Goal: Find specific fact: Find specific fact

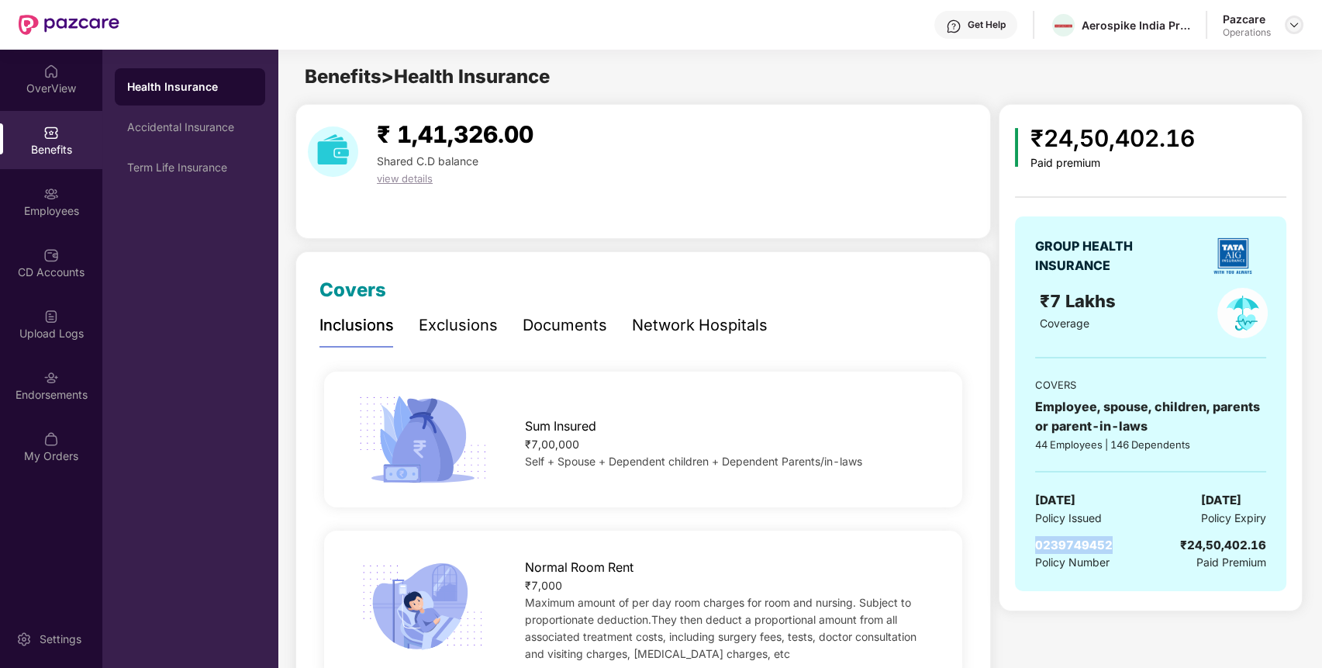
click at [1296, 21] on img at bounding box center [1294, 25] width 12 height 12
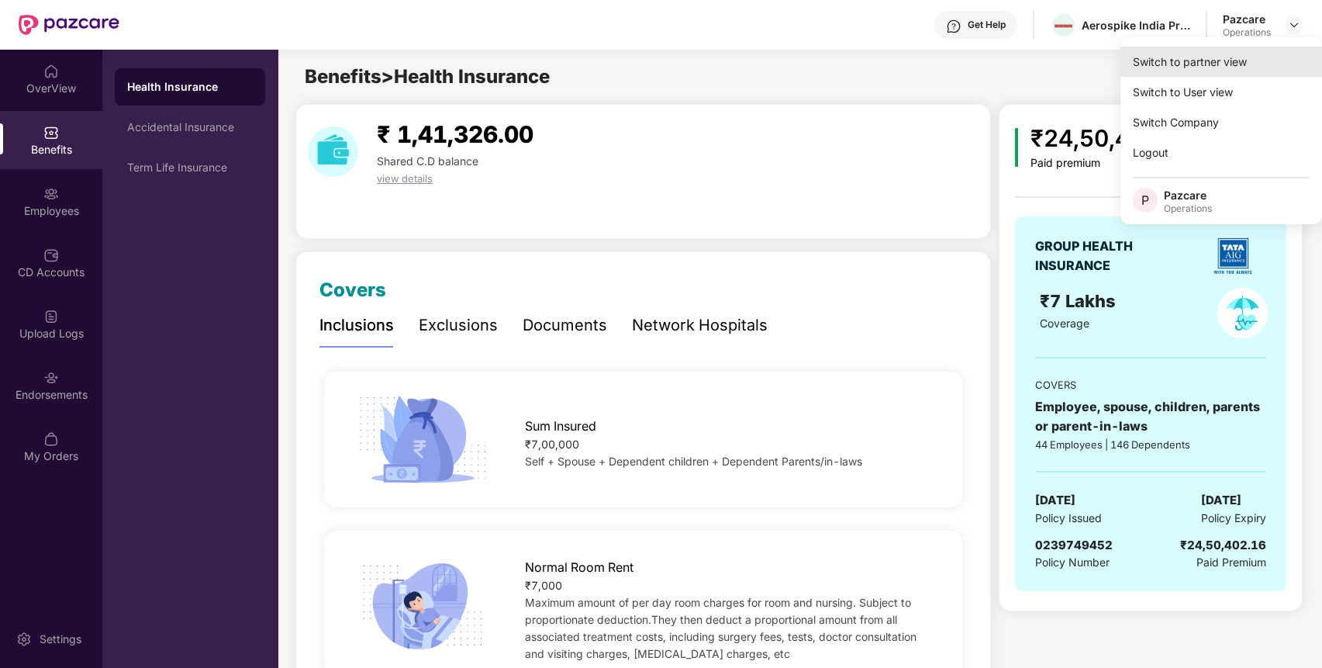
click at [1241, 56] on div "Switch to partner view" at bounding box center [1222, 62] width 202 height 30
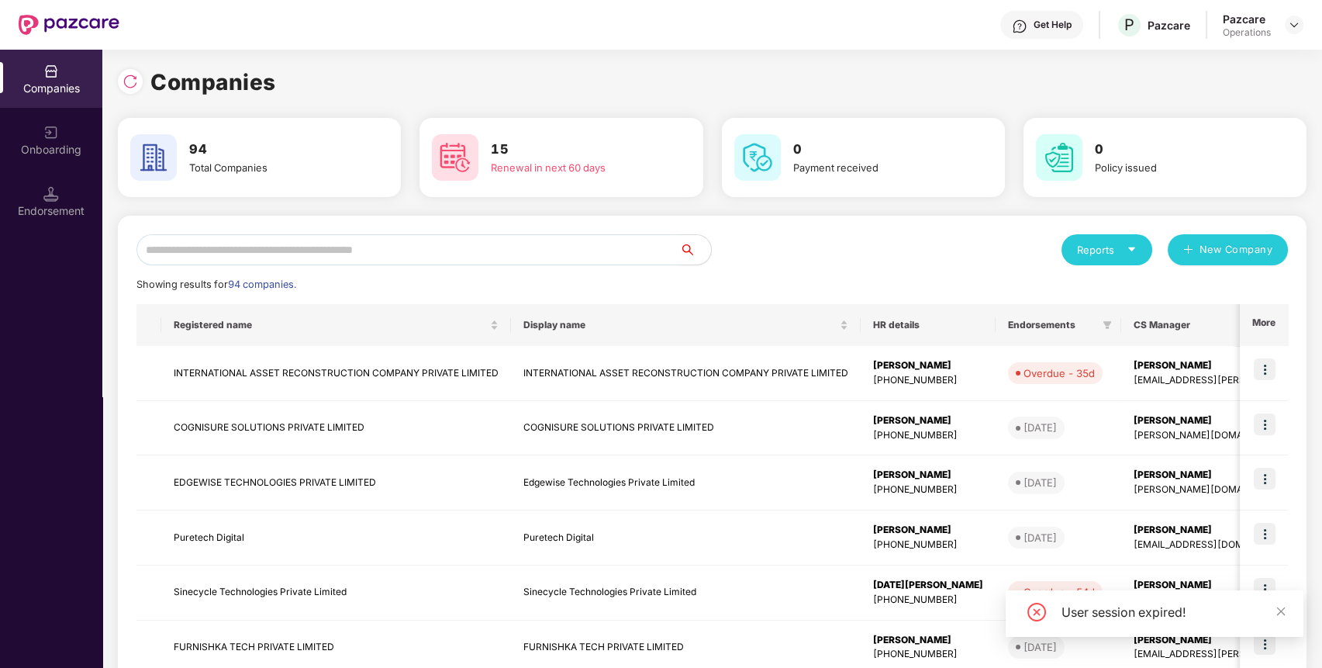
click at [629, 247] on input "text" at bounding box center [409, 249] width 544 height 31
type input "*"
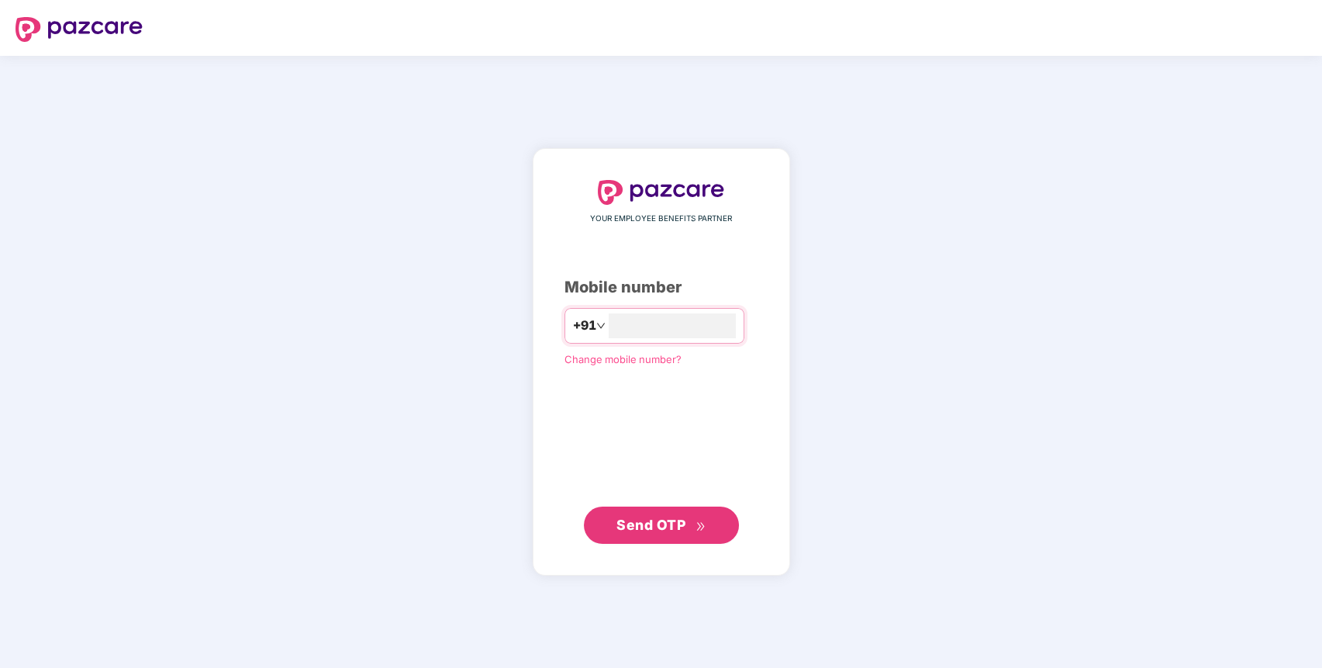
type input "**********"
click at [631, 529] on span "Send OTP" at bounding box center [651, 525] width 69 height 16
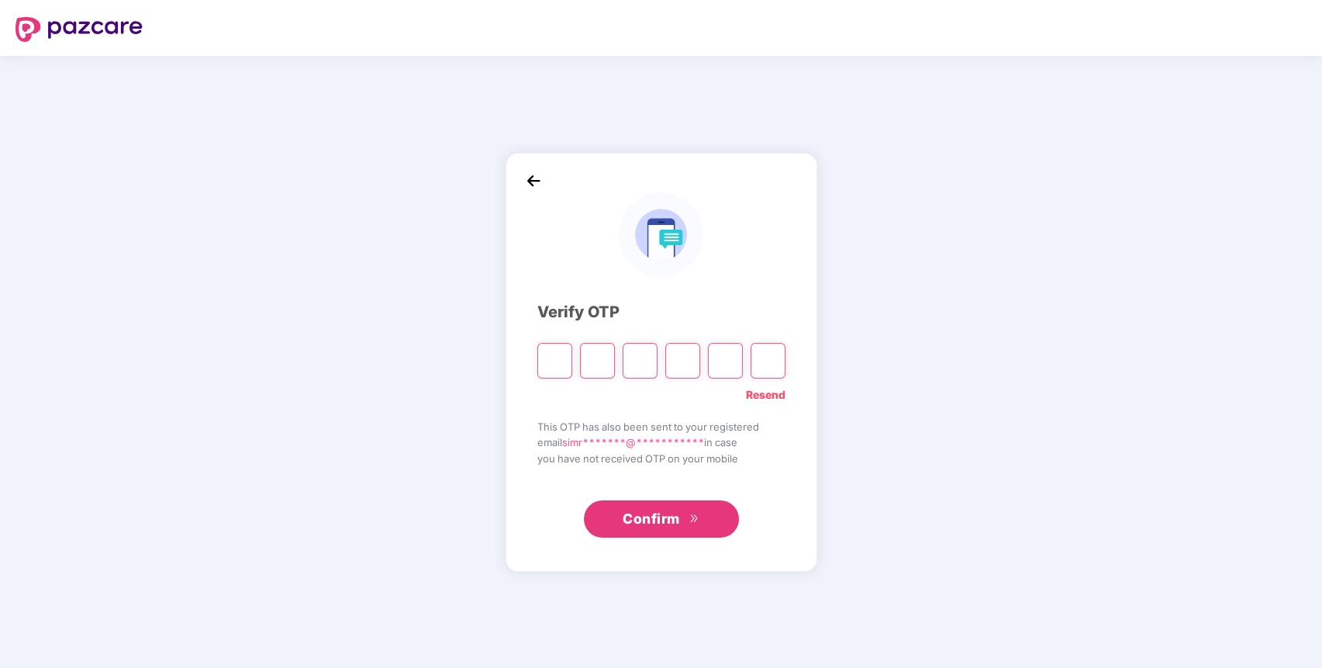
type input "*"
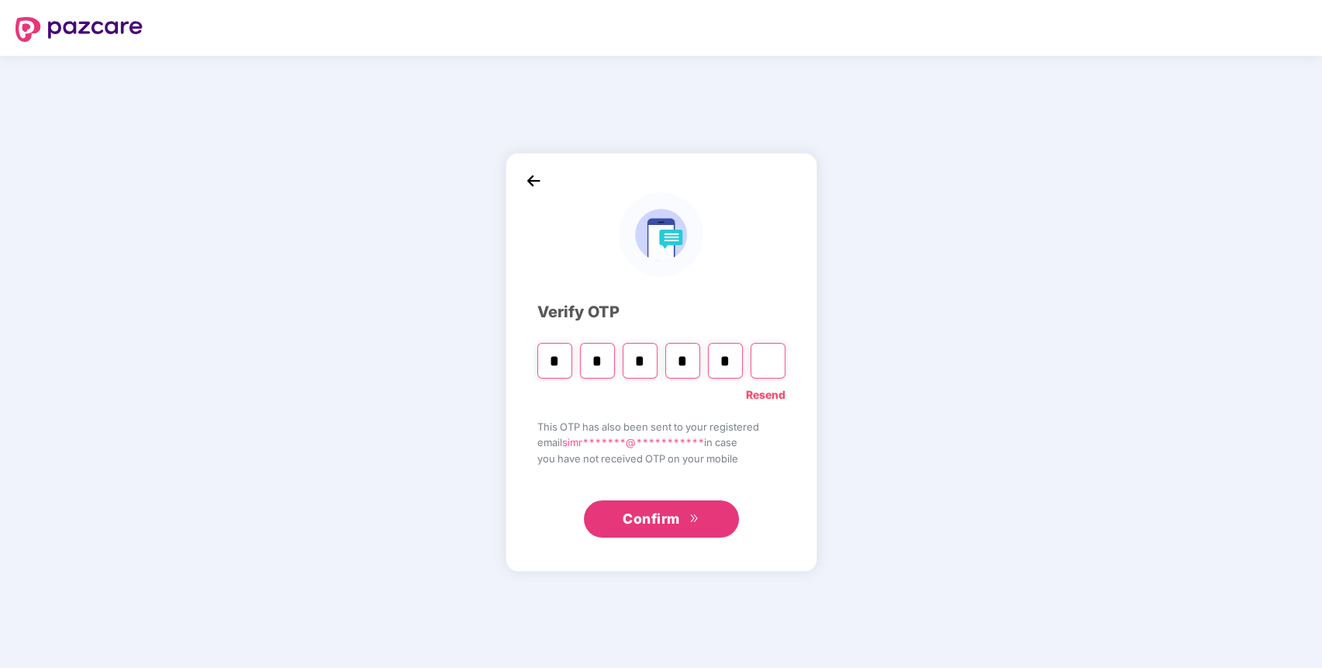
type input "*"
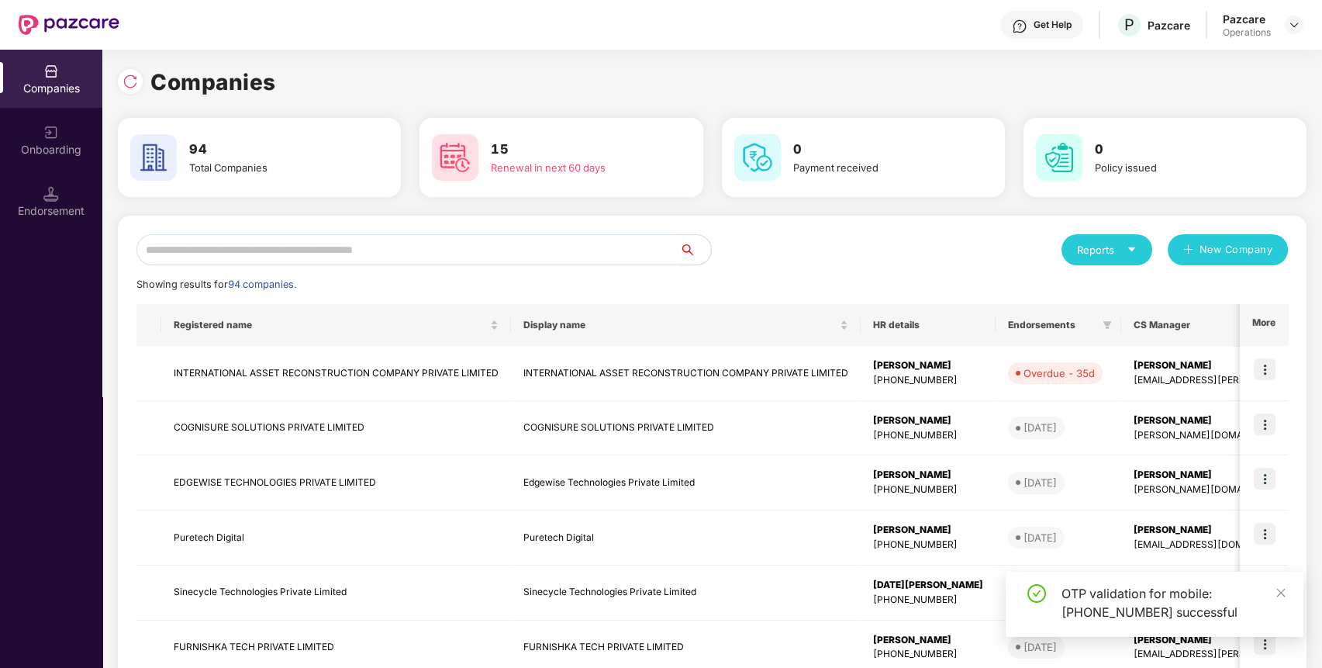
click at [557, 244] on input "text" at bounding box center [409, 249] width 544 height 31
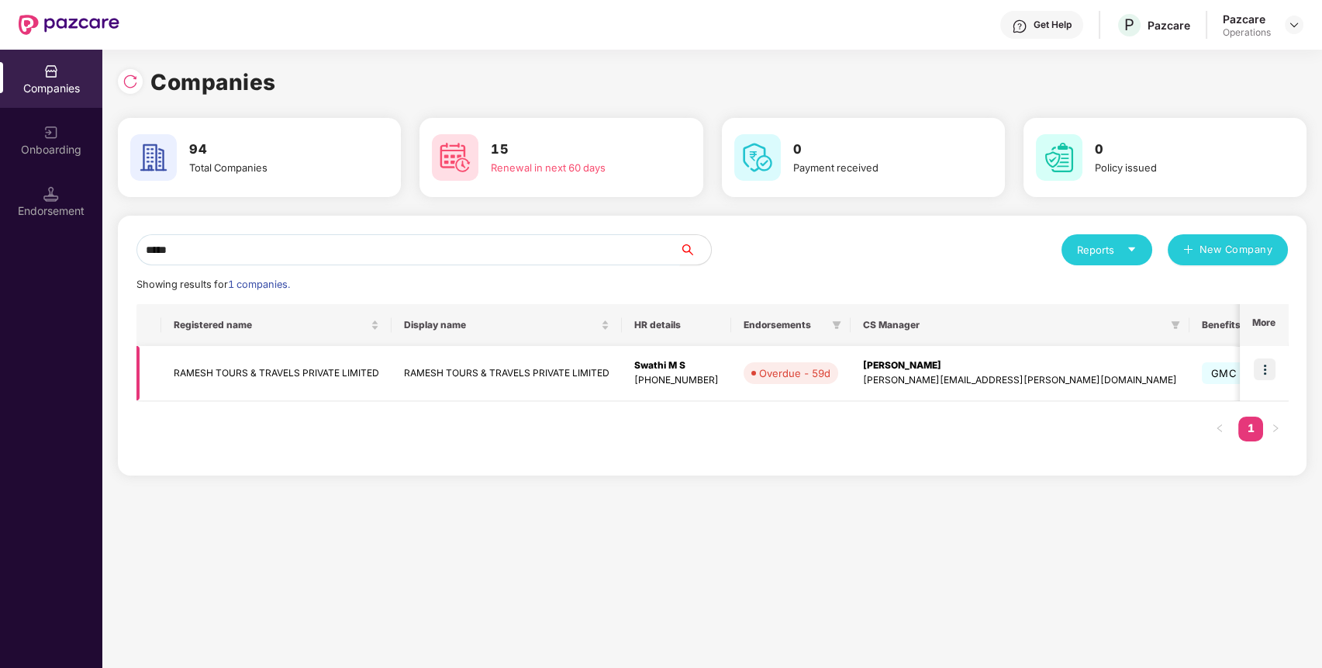
type input "*****"
click at [334, 365] on td "RAMESH TOURS & TRAVELS PRIVATE LIMITED" at bounding box center [276, 373] width 230 height 55
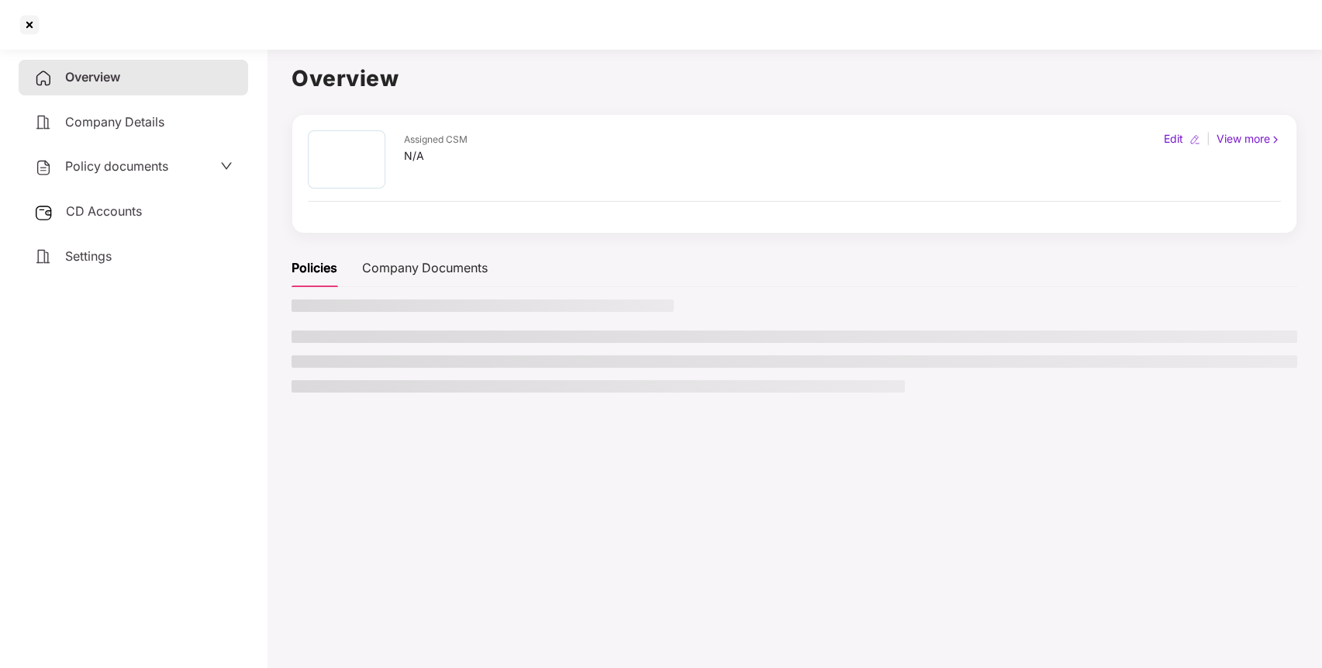
click at [169, 207] on div "CD Accounts" at bounding box center [134, 212] width 230 height 36
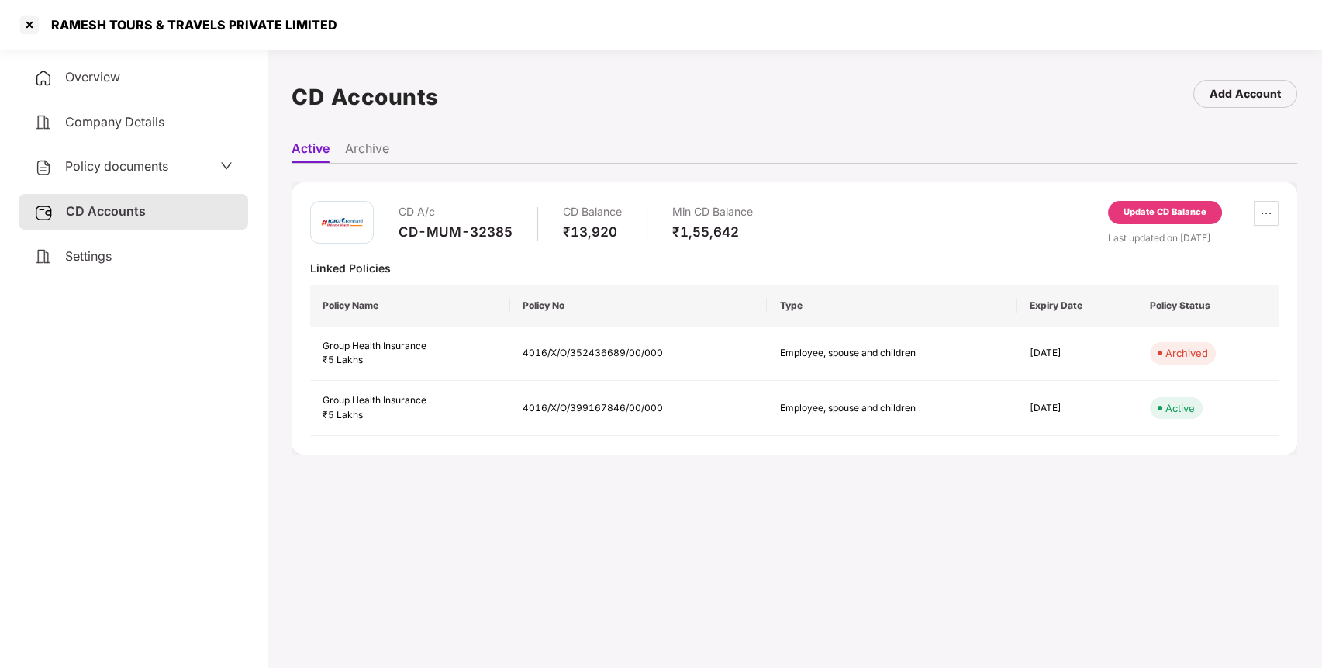
click at [451, 242] on div "CD A/c CD-MUM-32385" at bounding box center [456, 223] width 114 height 44
copy div "CD-MUM-32385"
click at [428, 234] on div "CD-MUM-32385" at bounding box center [456, 231] width 114 height 17
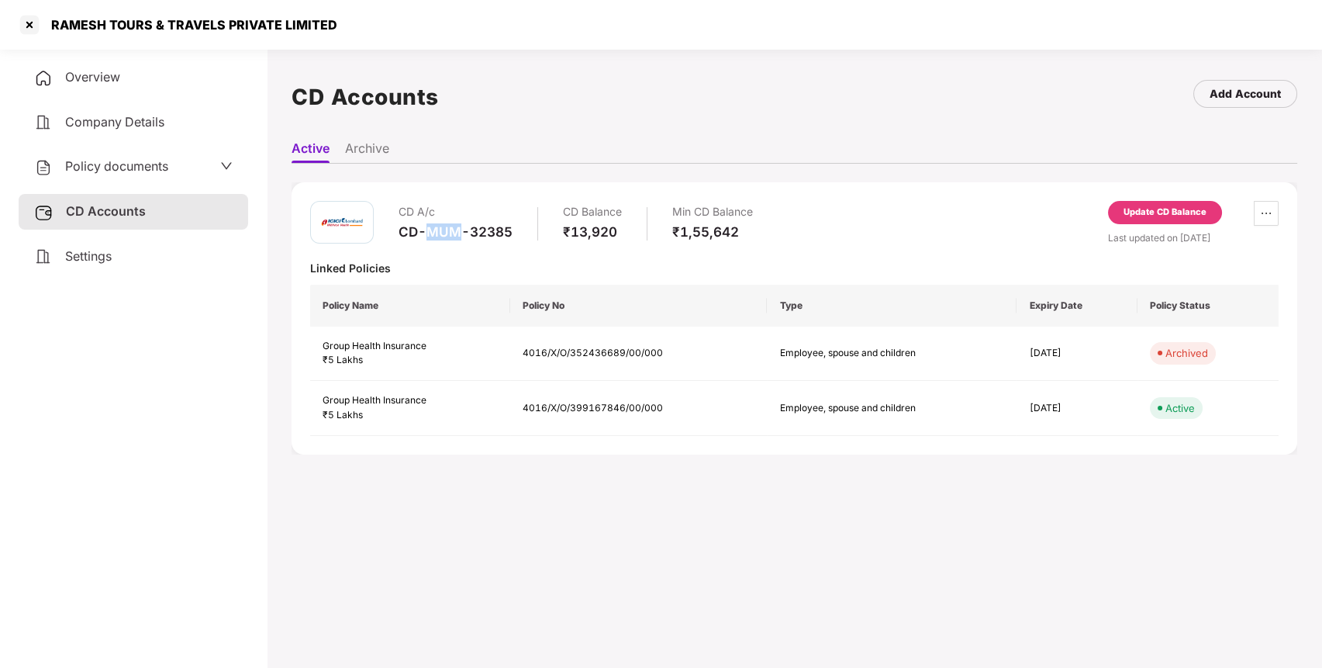
click at [428, 234] on div "CD-MUM-32385" at bounding box center [456, 231] width 114 height 17
click at [489, 503] on main "CD Accounts Add Account Active Archive CD A/c CD-MUM-32385 CD Balance ₹13,920 M…" at bounding box center [795, 377] width 1056 height 668
click at [448, 232] on div "CD-MUM-32385" at bounding box center [456, 231] width 114 height 17
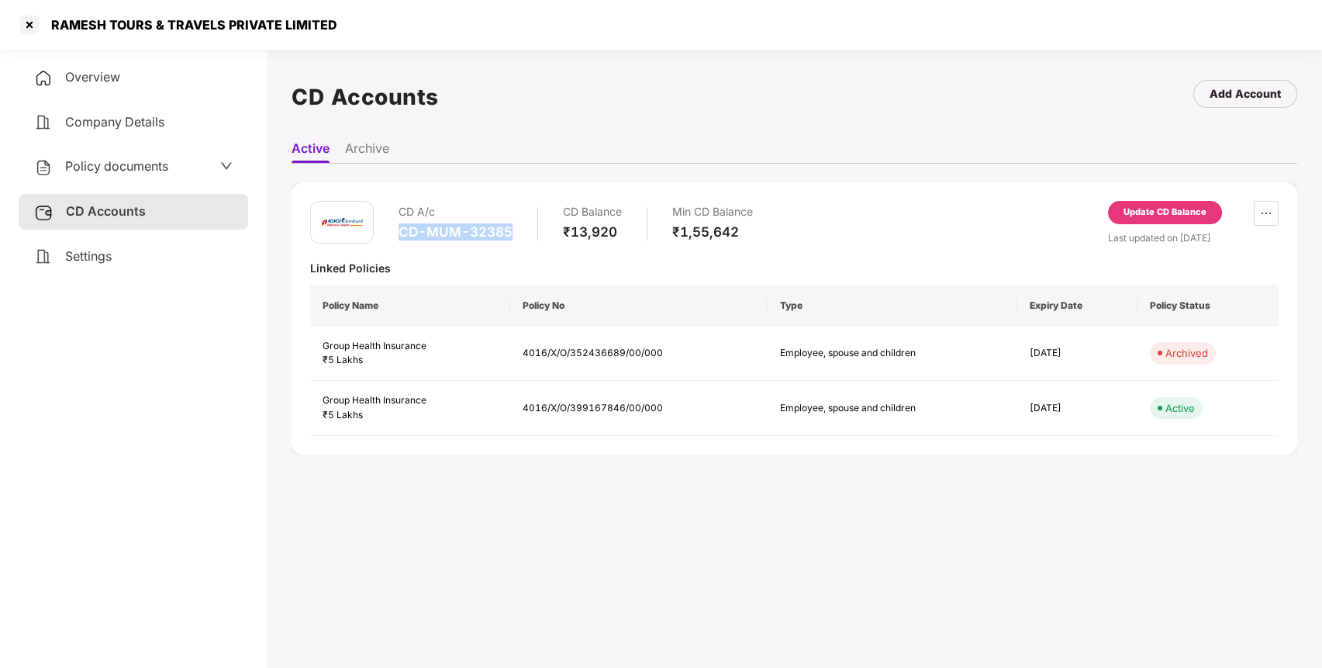
click at [448, 232] on div "CD-MUM-32385" at bounding box center [456, 231] width 114 height 17
click at [486, 510] on main "CD Accounts Add Account Active Archive CD A/c CD-MUM-32385 CD Balance ₹13,920 M…" at bounding box center [795, 377] width 1056 height 668
click at [484, 223] on div "CD-MUM-32385" at bounding box center [456, 231] width 114 height 17
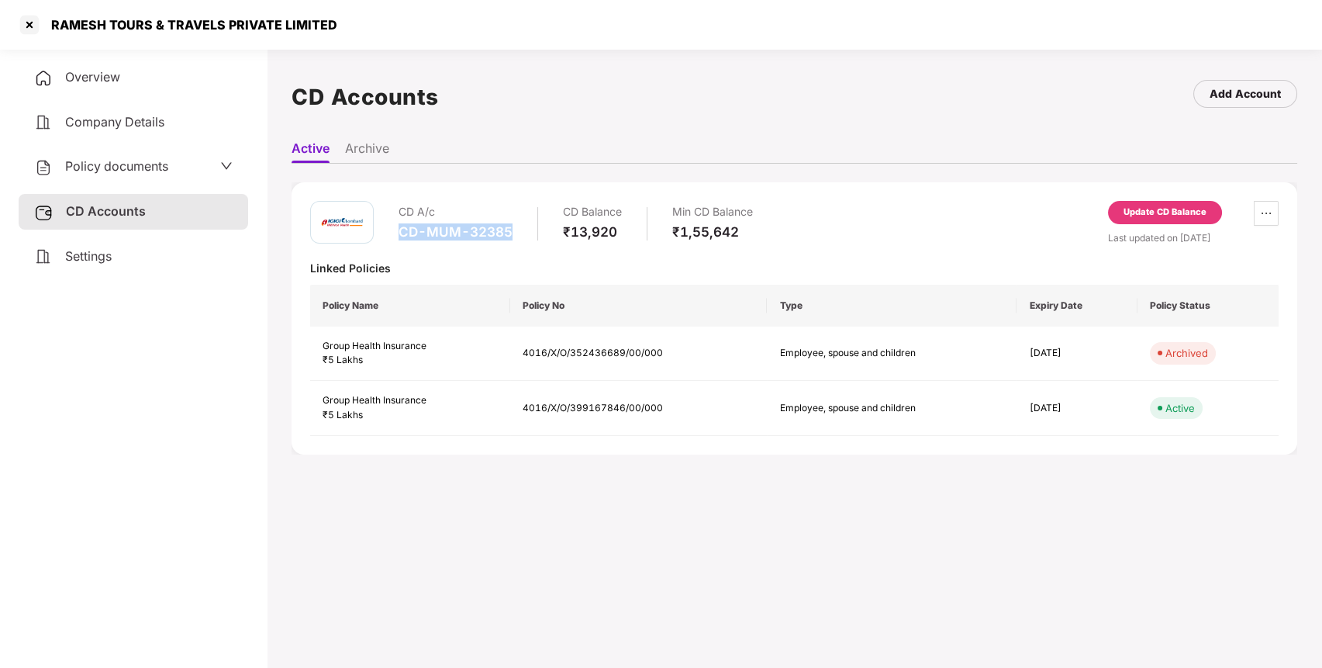
click at [484, 223] on div "CD-MUM-32385" at bounding box center [456, 231] width 114 height 17
click at [485, 558] on main "CD Accounts Add Account Active Archive CD A/c CD-MUM-32385 CD Balance ₹13,920 M…" at bounding box center [795, 377] width 1056 height 668
click at [96, 207] on span "CD Accounts" at bounding box center [106, 211] width 80 height 16
click at [1152, 216] on div "Update CD Balance" at bounding box center [1165, 213] width 83 height 14
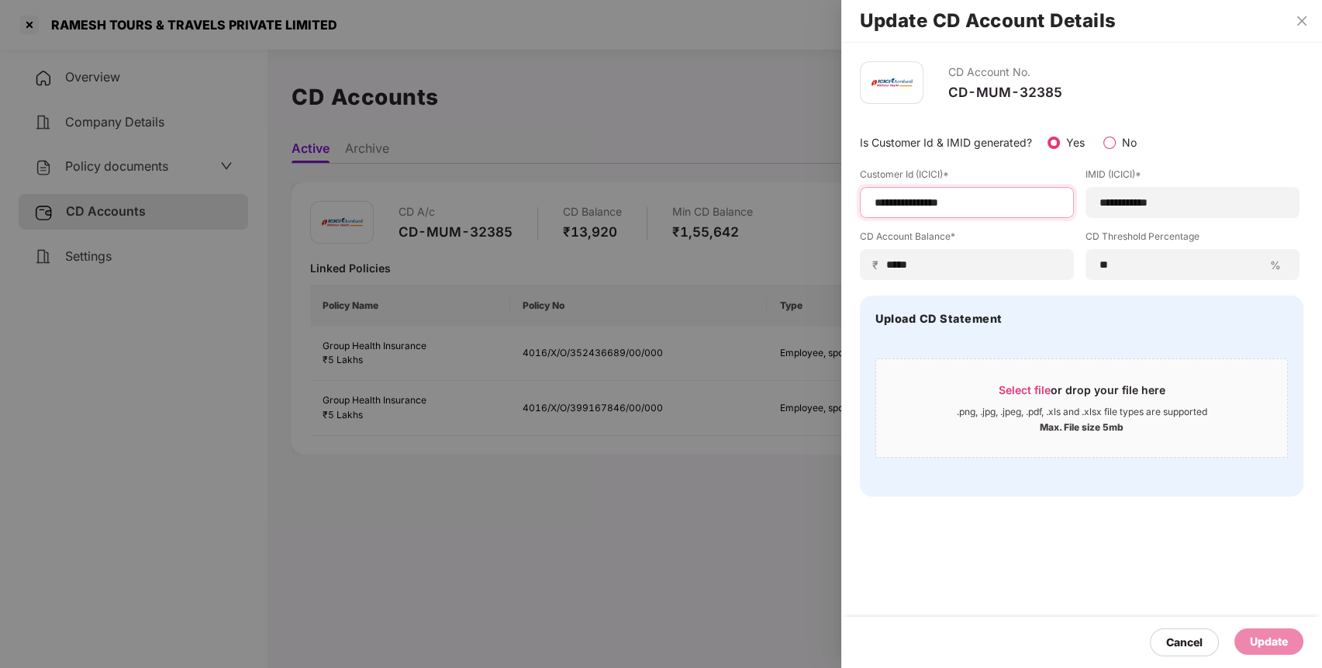
click at [955, 206] on input "**********" at bounding box center [967, 203] width 188 height 16
click at [673, 143] on div at bounding box center [661, 334] width 1322 height 668
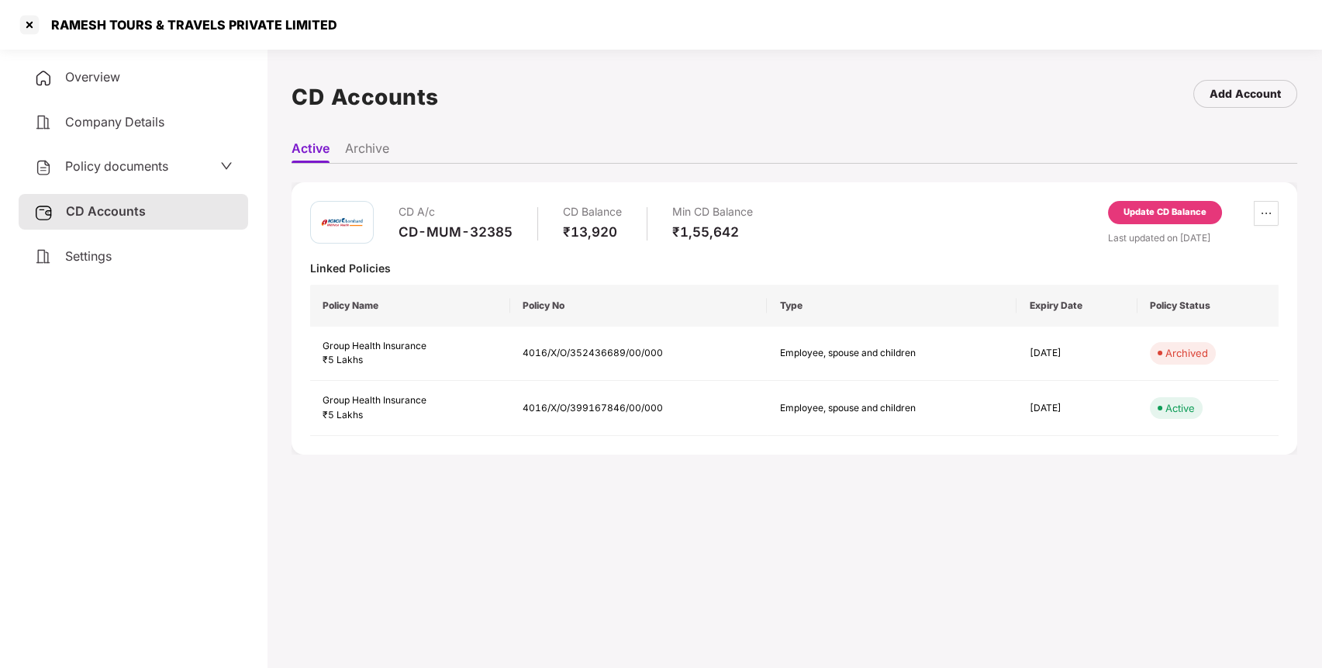
click at [1190, 223] on div "Update CD Balance" at bounding box center [1165, 215] width 114 height 29
click at [1166, 211] on div "Update CD Balance" at bounding box center [1165, 213] width 83 height 14
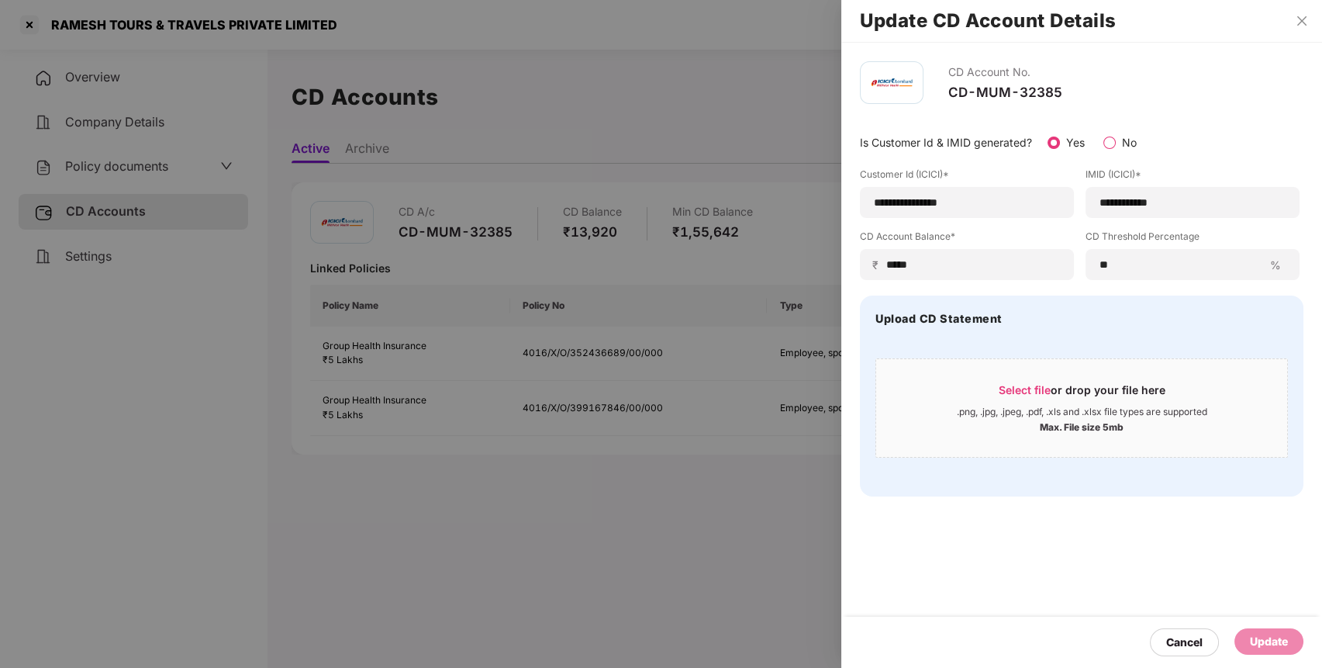
click at [925, 181] on label "Customer Id (ICICI)*" at bounding box center [967, 177] width 214 height 19
click at [921, 212] on div "**********" at bounding box center [967, 202] width 214 height 31
click at [935, 204] on input "**********" at bounding box center [967, 203] width 188 height 16
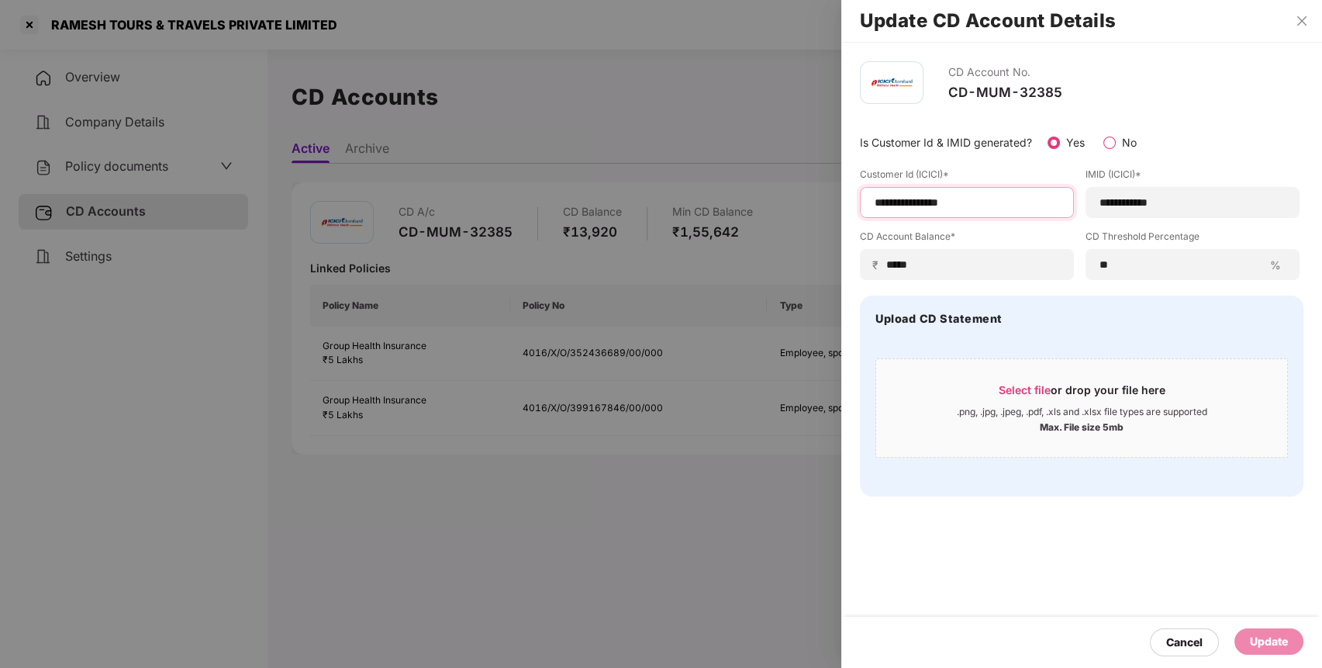
click at [935, 204] on input "**********" at bounding box center [967, 203] width 188 height 16
click at [1301, 18] on icon "close" at bounding box center [1302, 21] width 12 height 12
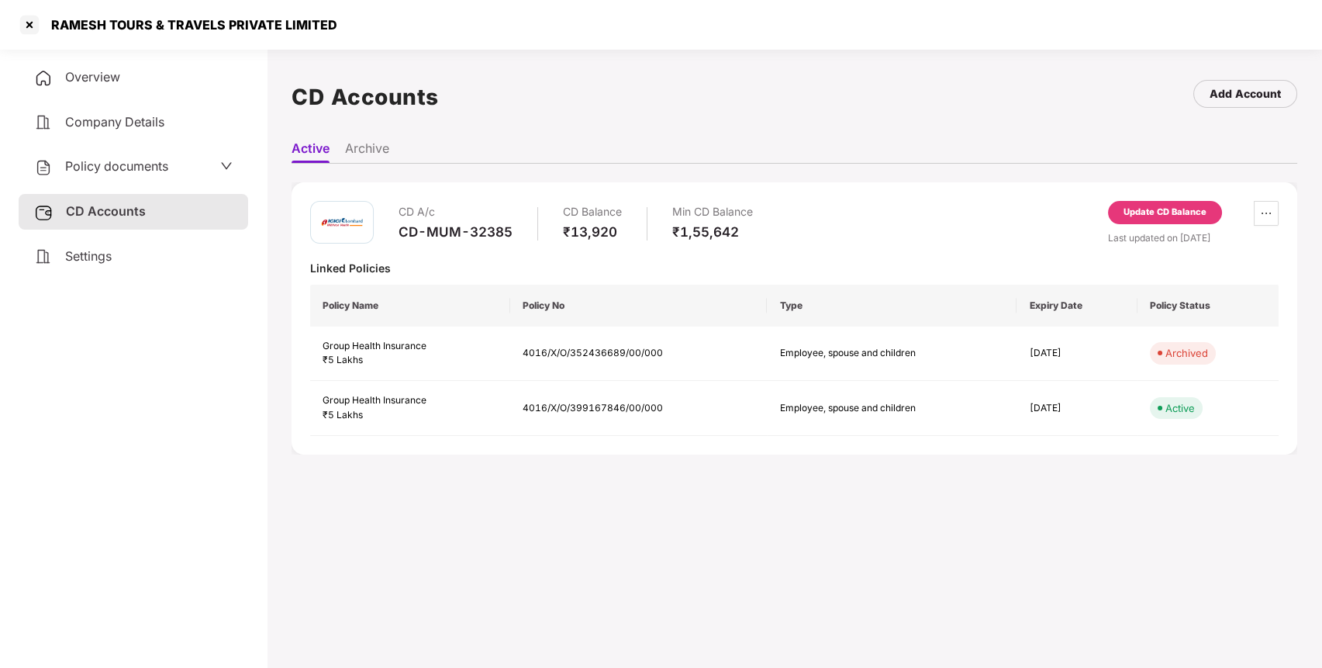
click at [458, 245] on div "CD A/c CD-MUM-32385 CD Balance ₹13,920 Min CD Balance ₹1,55,642 Update CD Balan…" at bounding box center [794, 318] width 969 height 235
click at [468, 231] on div "CD-MUM-32385" at bounding box center [456, 231] width 114 height 17
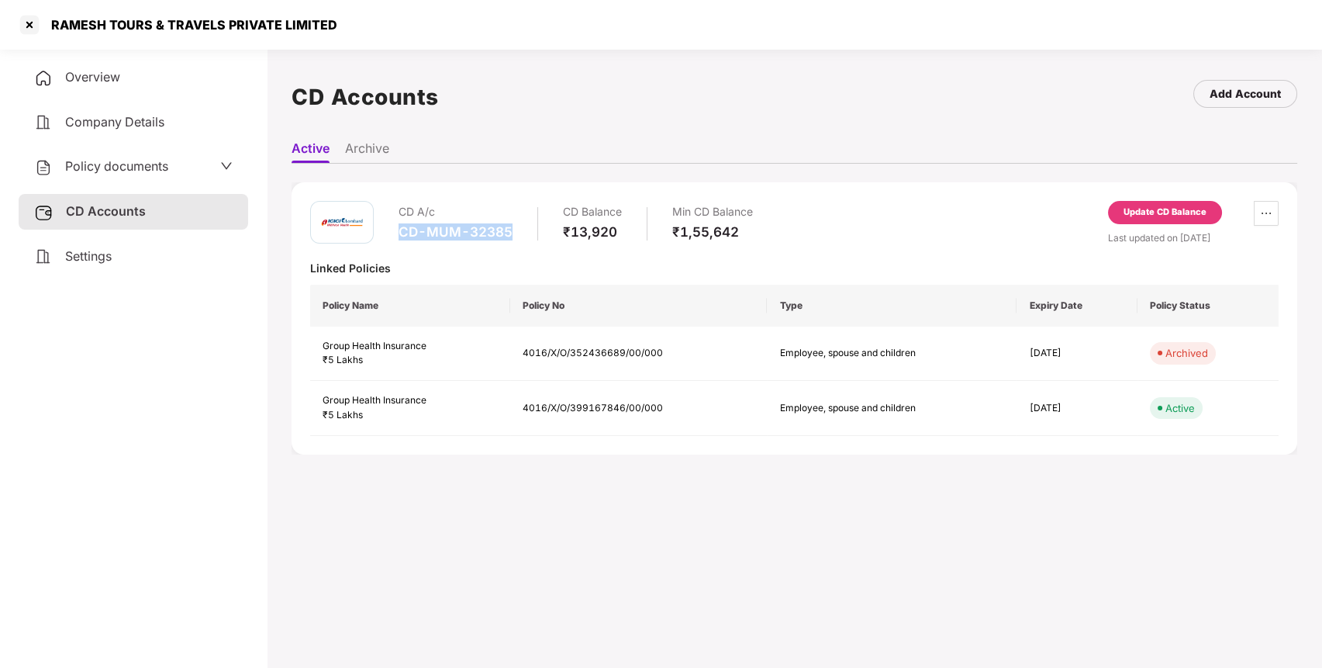
copy div "CD-MUM-32385"
click at [19, 19] on div at bounding box center [29, 24] width 25 height 25
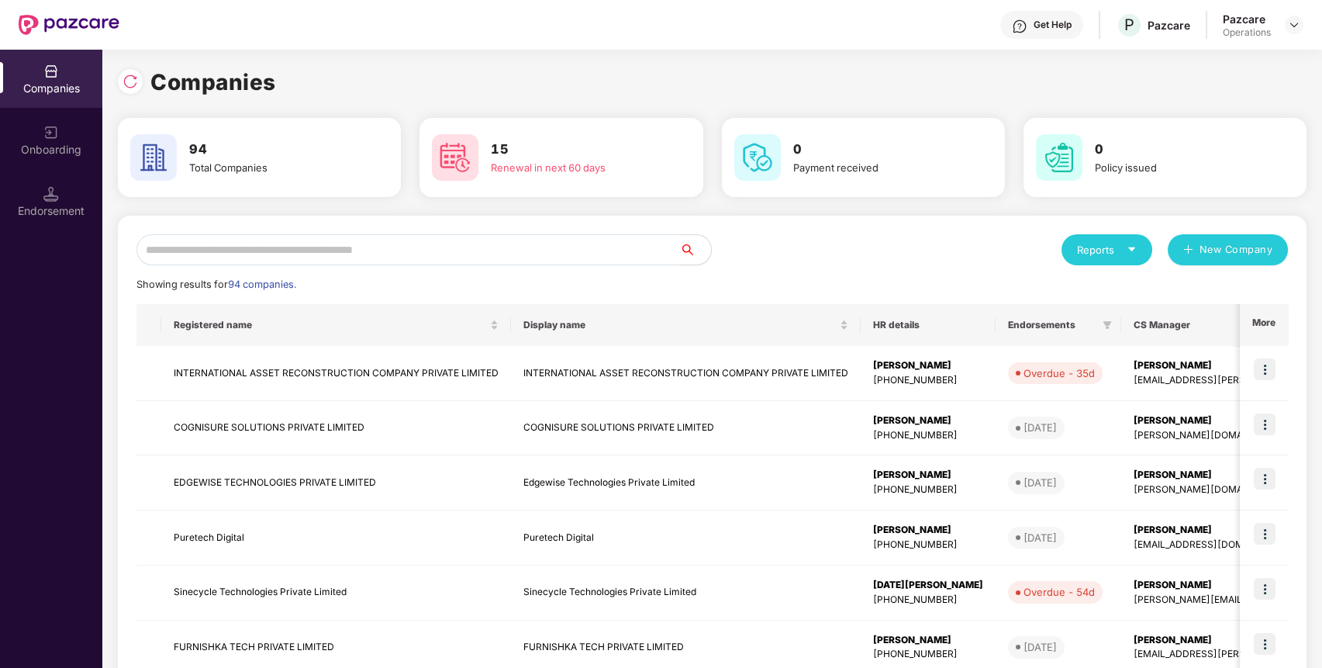
click at [596, 272] on div "Reports New Company Showing results for 94 companies. Registered name Display n…" at bounding box center [713, 592] width 1152 height 716
click at [628, 253] on input "text" at bounding box center [409, 249] width 544 height 31
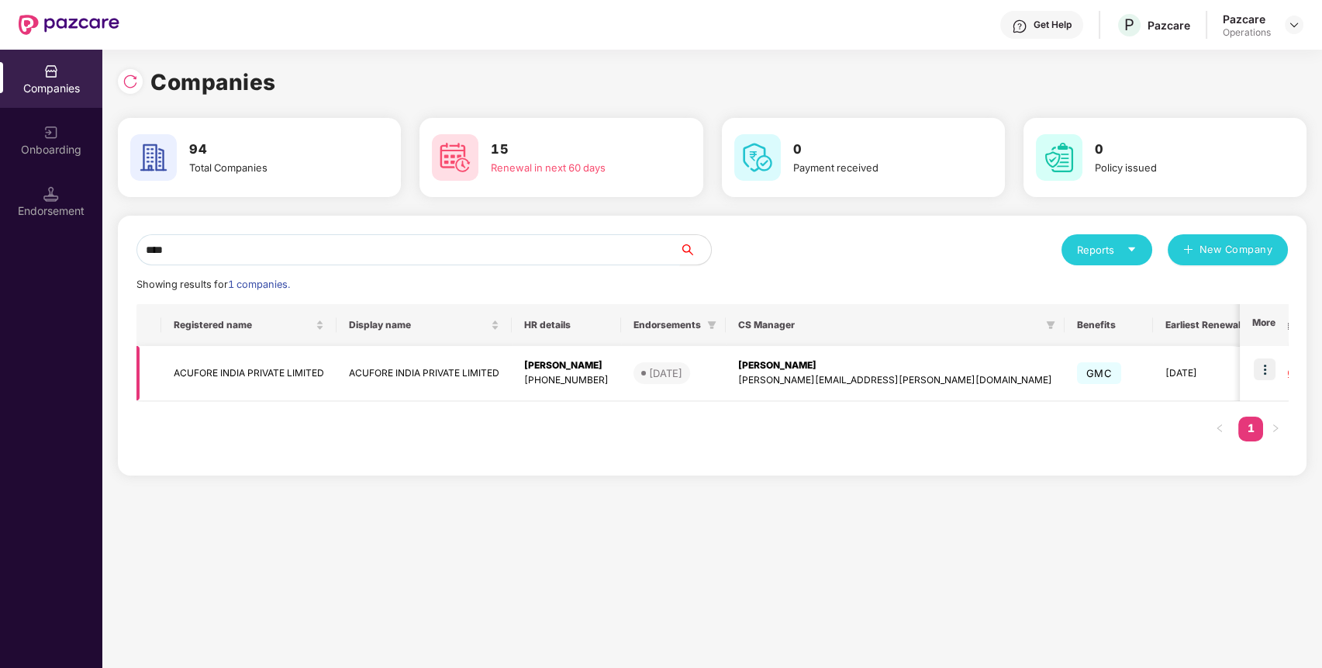
type input "****"
click at [263, 372] on td "ACUFORE INDIA PRIVATE LIMITED" at bounding box center [248, 373] width 175 height 55
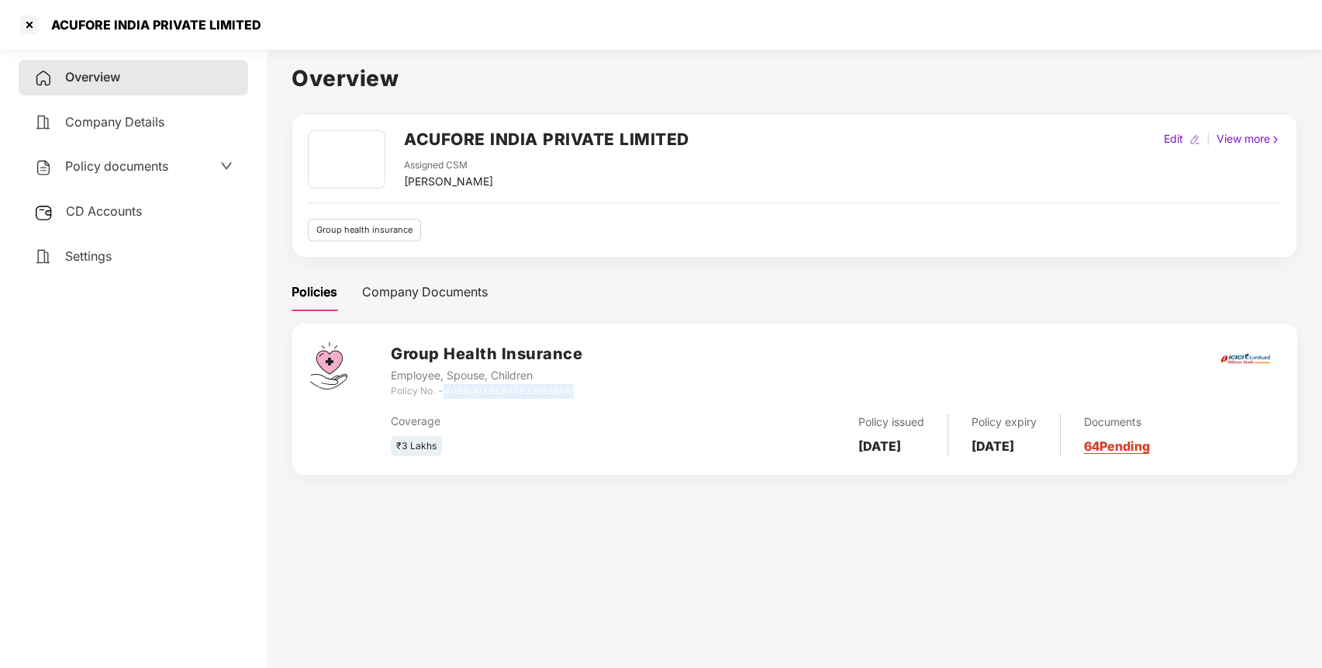
drag, startPoint x: 449, startPoint y: 391, endPoint x: 587, endPoint y: 389, distance: 138.1
click at [587, 389] on div "Group Health Insurance Employee, Spouse, Children Policy No. - 4016/X/301307913…" at bounding box center [835, 370] width 888 height 56
copy icon "4016/X/301307913/02/000"
